Goal: Transaction & Acquisition: Purchase product/service

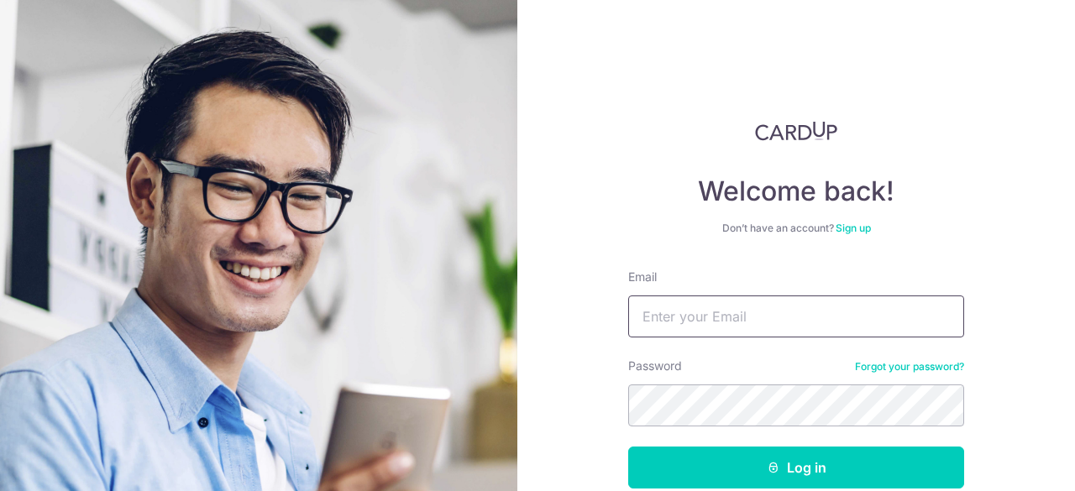
click at [691, 311] on input "Email" at bounding box center [796, 317] width 336 height 42
type input "[DOMAIN_NAME][EMAIL_ADDRESS][DOMAIN_NAME]"
click at [628, 447] on button "Log in" at bounding box center [796, 468] width 336 height 42
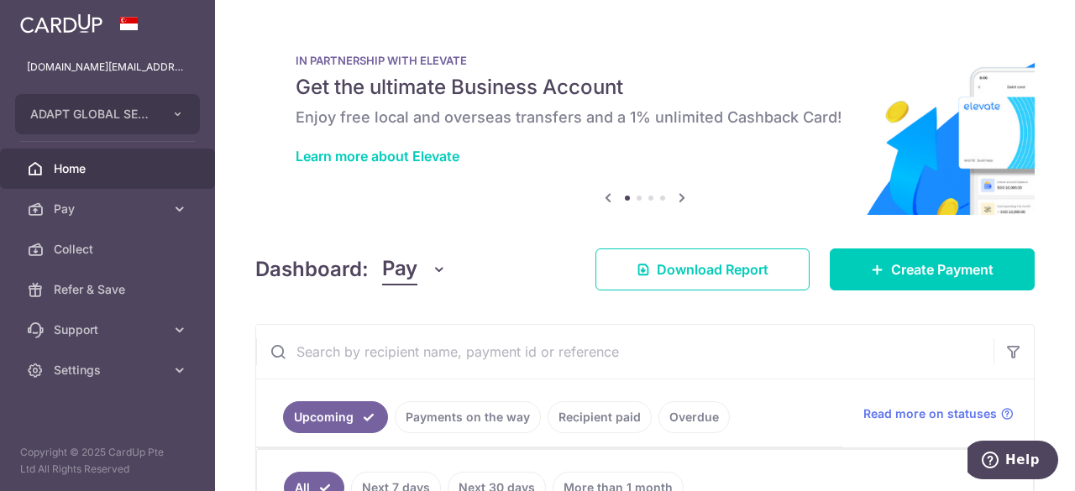
scroll to position [84, 0]
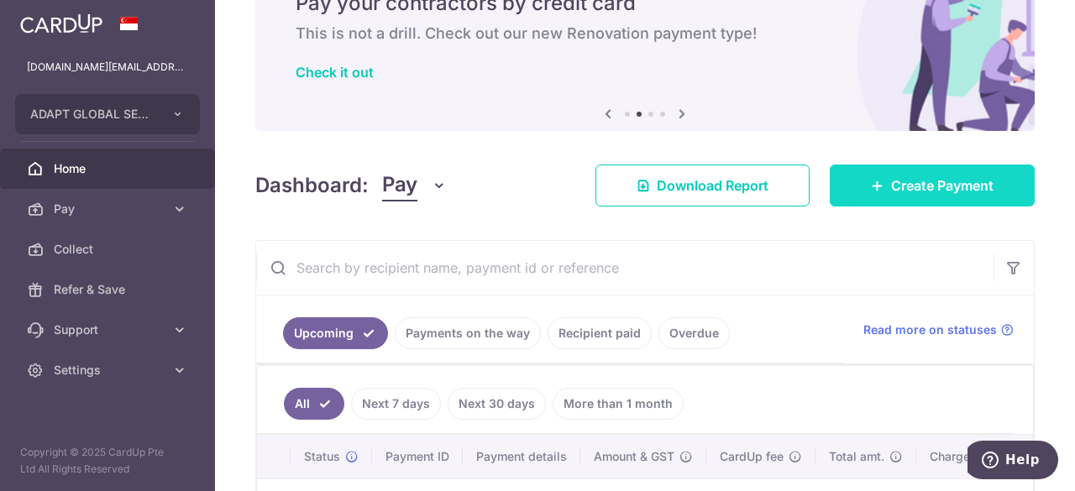
click at [943, 190] on span "Create Payment" at bounding box center [942, 186] width 102 height 20
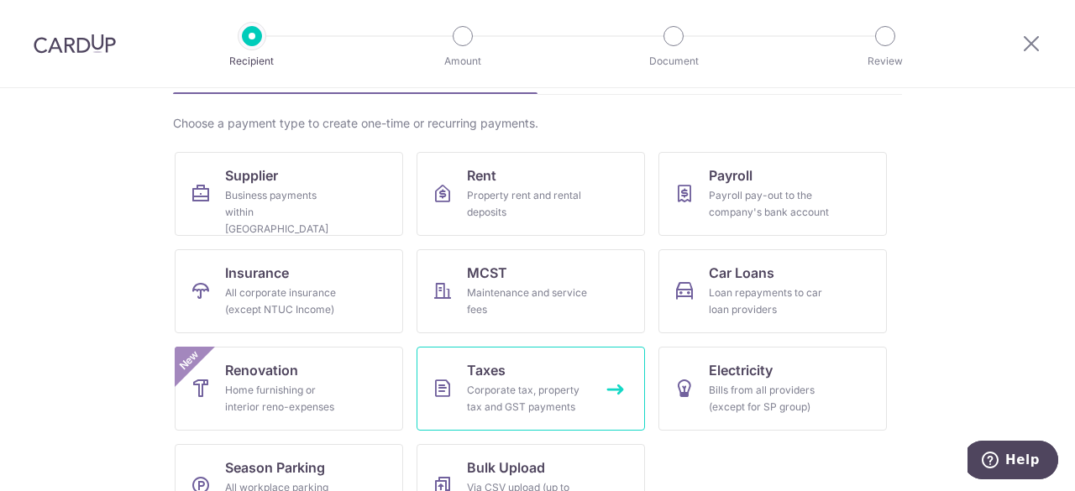
scroll to position [77, 0]
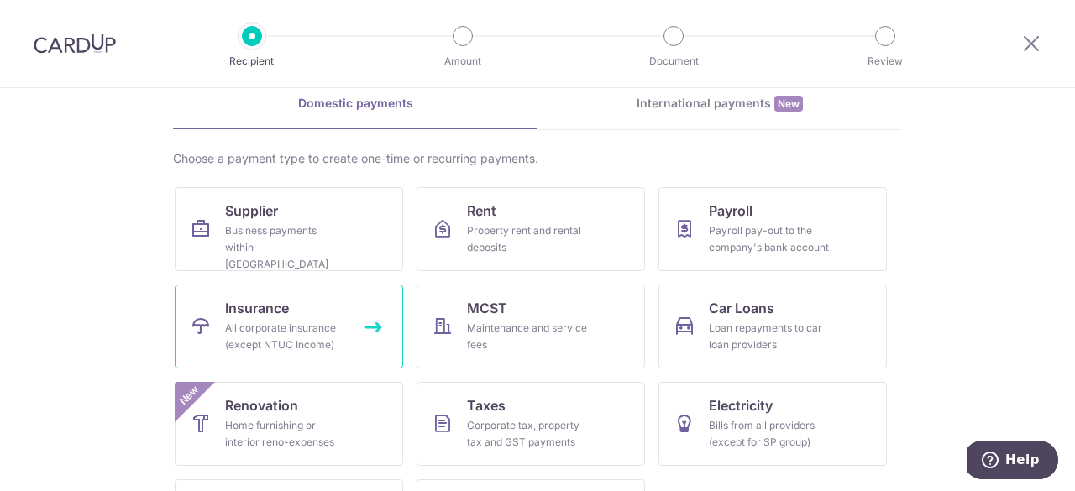
click at [264, 320] on div "All corporate insurance (except NTUC Income)" at bounding box center [285, 337] width 121 height 34
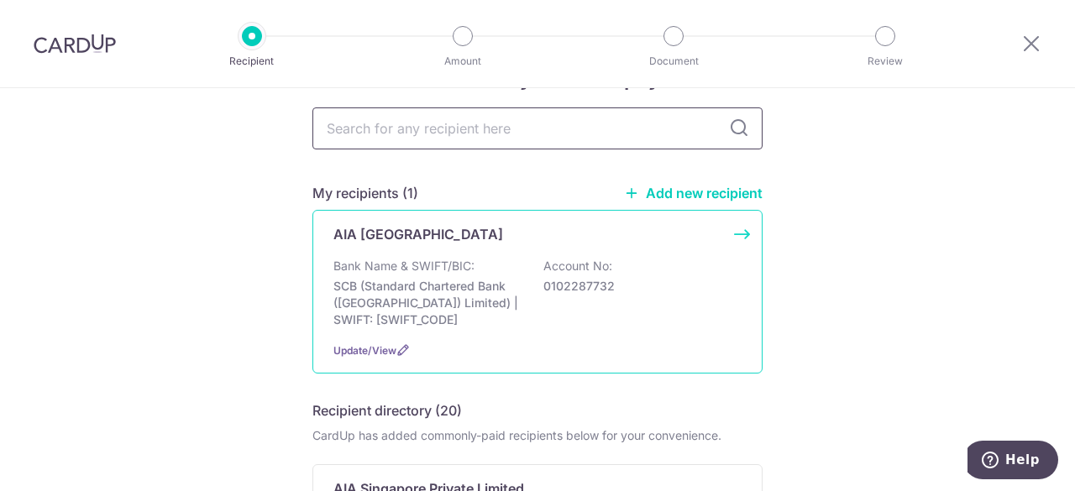
scroll to position [84, 0]
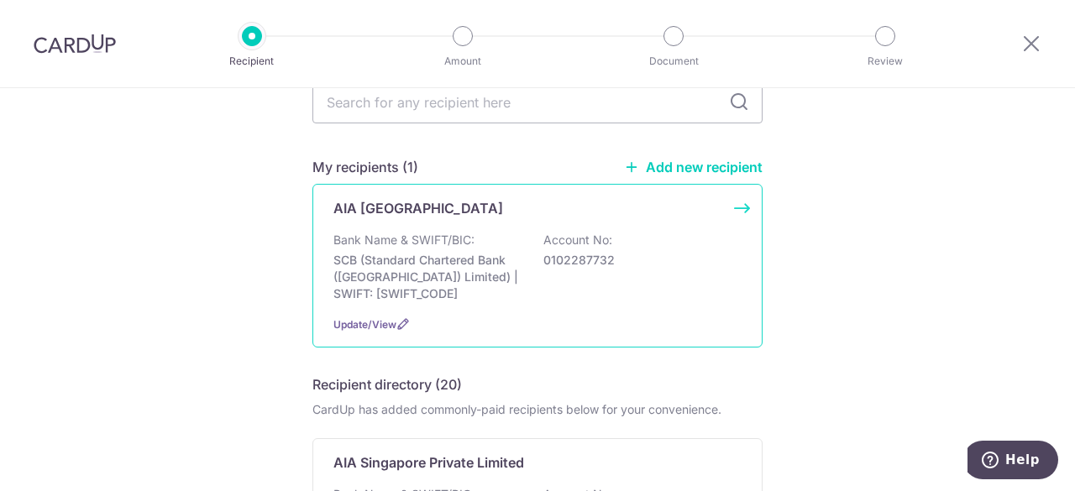
click at [415, 281] on p "SCB (Standard Chartered Bank (Singapore) Limited) | SWIFT: SCBLSG22XXX" at bounding box center [428, 277] width 188 height 50
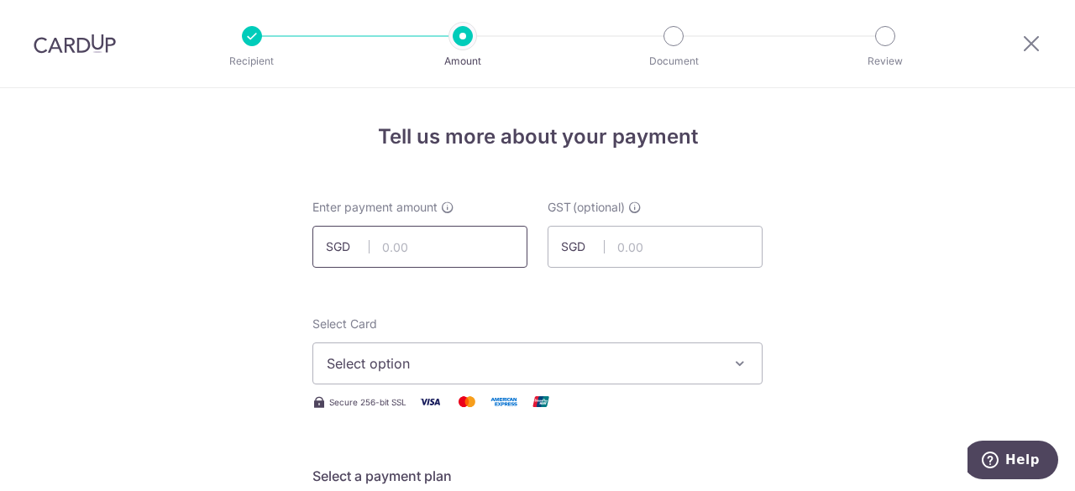
click at [421, 244] on input "text" at bounding box center [420, 247] width 215 height 42
type input "3,239.34"
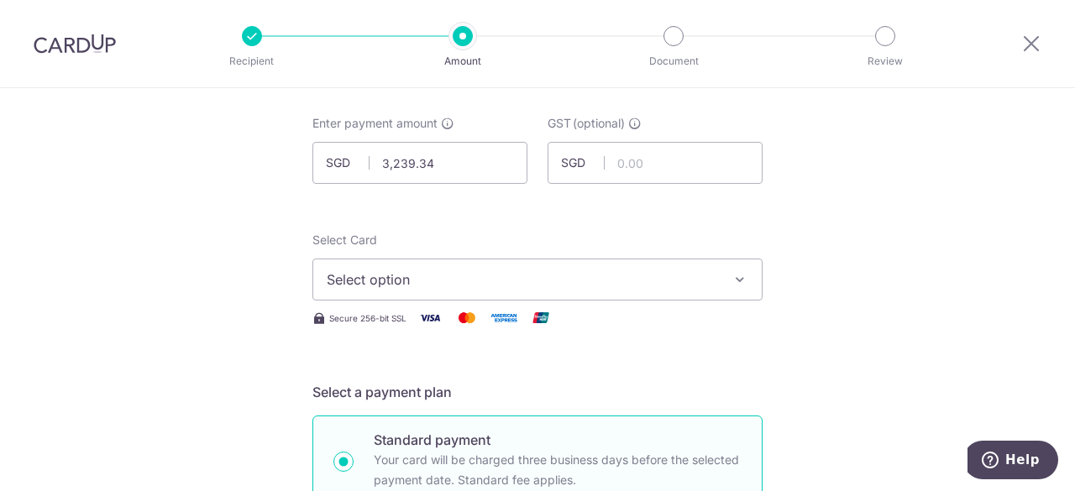
scroll to position [168, 0]
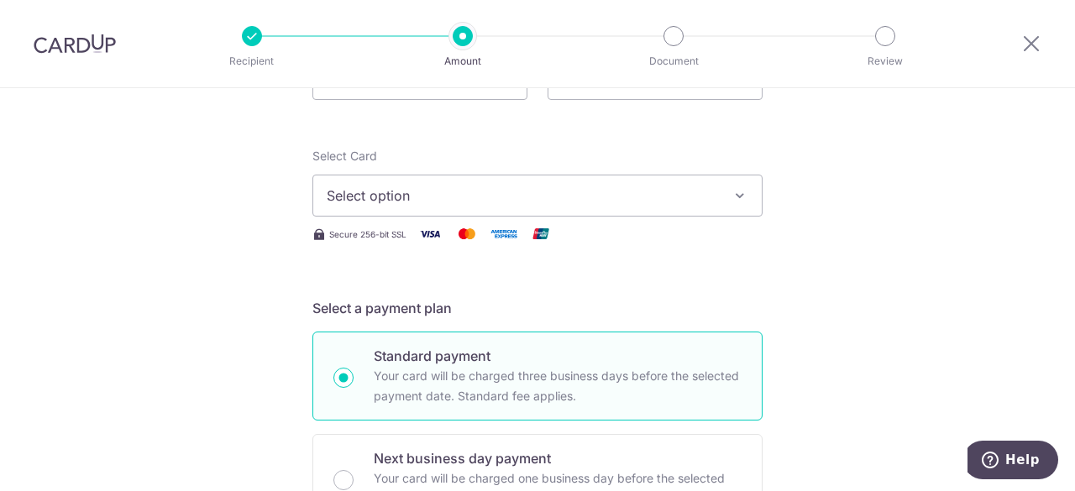
click at [370, 190] on span "Select option" at bounding box center [522, 196] width 391 height 20
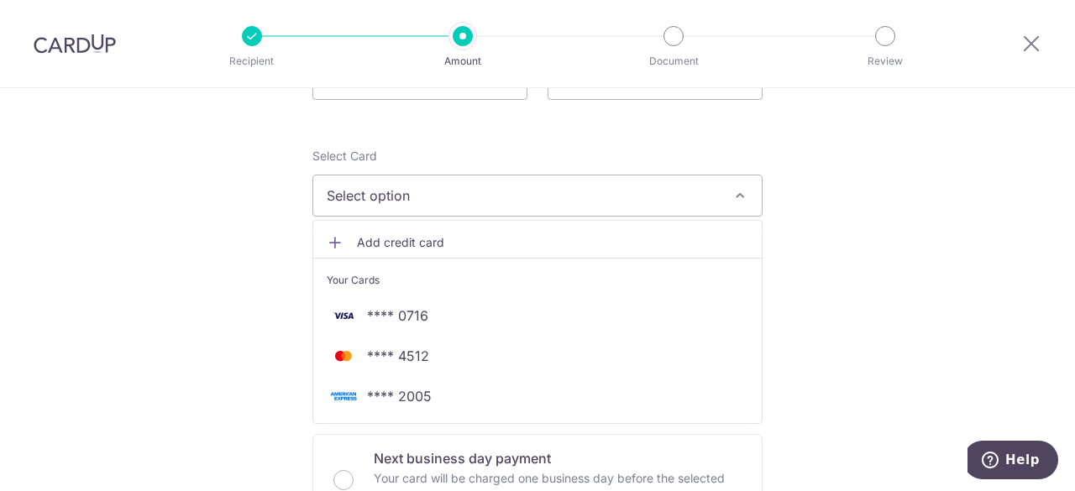
click at [430, 159] on div "Select Card Select option Add credit card Your Cards **** 0716 **** 4512 **** 2…" at bounding box center [538, 182] width 450 height 69
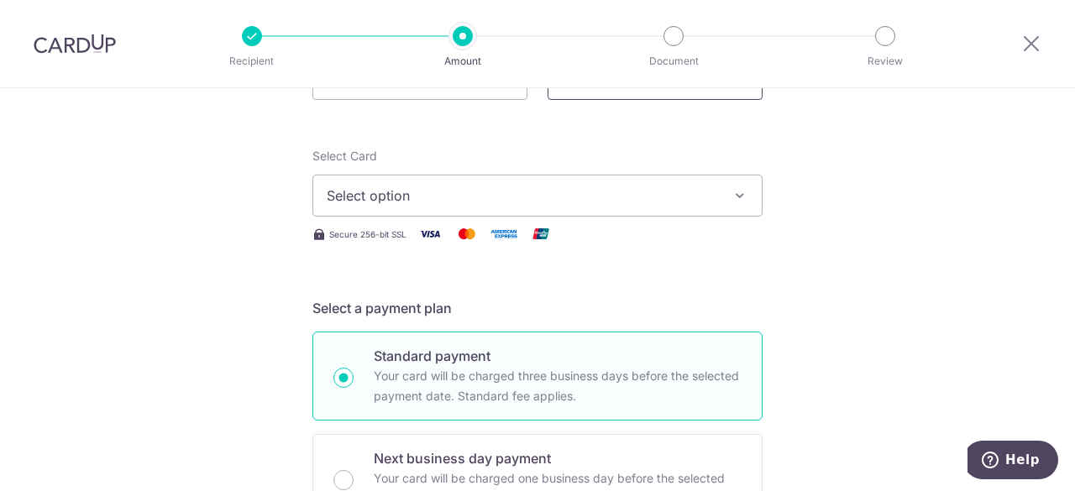
scroll to position [0, 0]
